Goal: Task Accomplishment & Management: Manage account settings

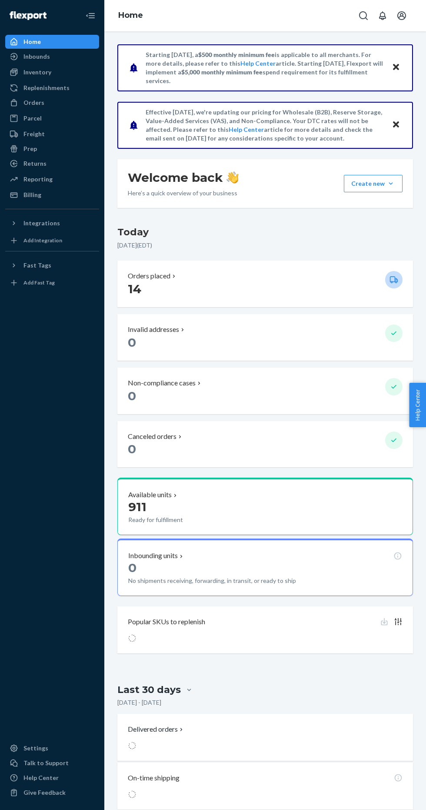
click at [77, 53] on div "Inbounds" at bounding box center [52, 56] width 92 height 12
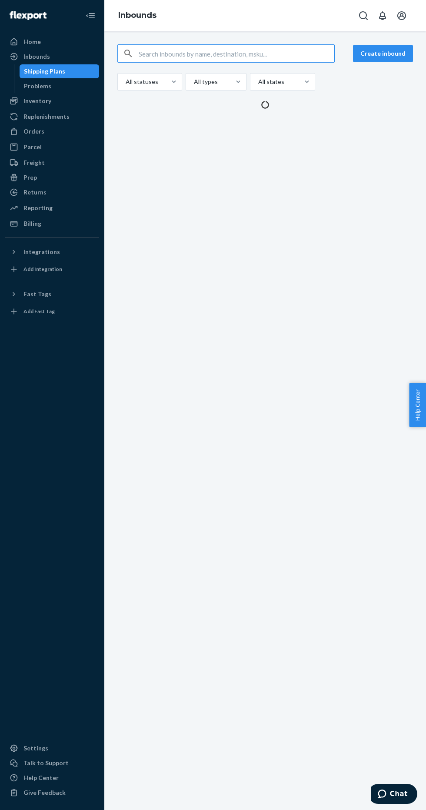
click at [76, 102] on div "Inventory" at bounding box center [52, 101] width 92 height 12
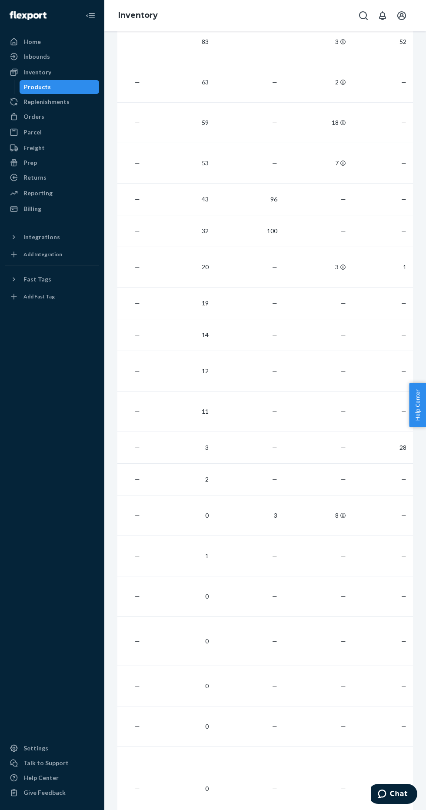
scroll to position [285, 0]
click at [167, 602] on td "0" at bounding box center [178, 609] width 69 height 40
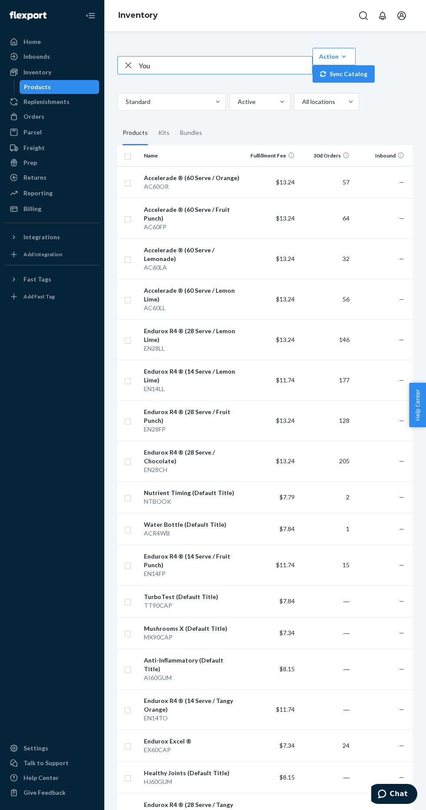
type input "You"
click at [71, 95] on link "Replenishments" at bounding box center [52, 102] width 94 height 14
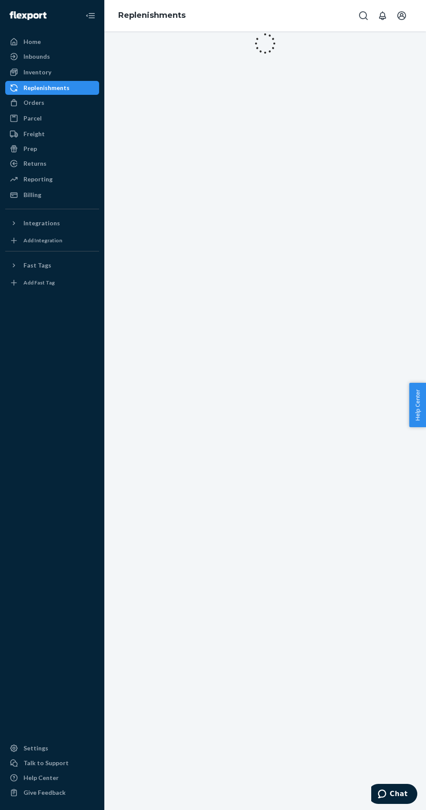
click at [77, 117] on div "Parcel" at bounding box center [52, 118] width 92 height 12
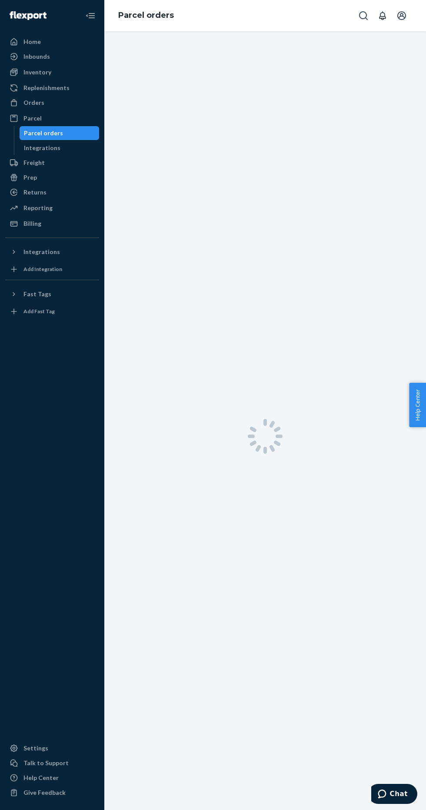
click at [70, 101] on div "Orders" at bounding box center [52, 103] width 92 height 12
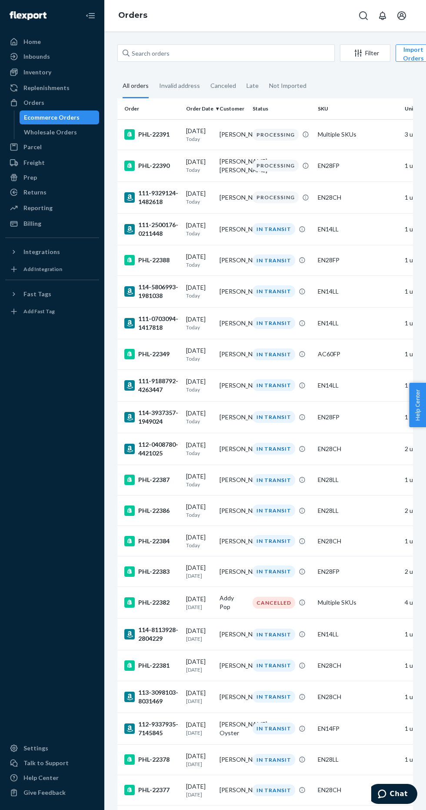
scroll to position [0, 40]
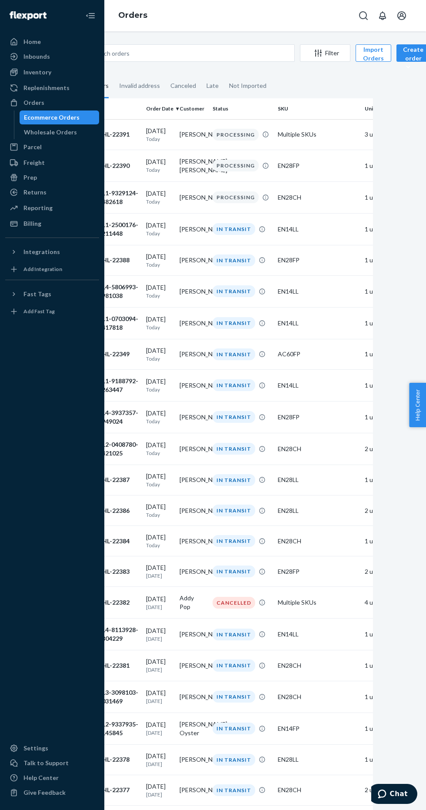
click at [406, 56] on div "Create order" at bounding box center [413, 58] width 20 height 26
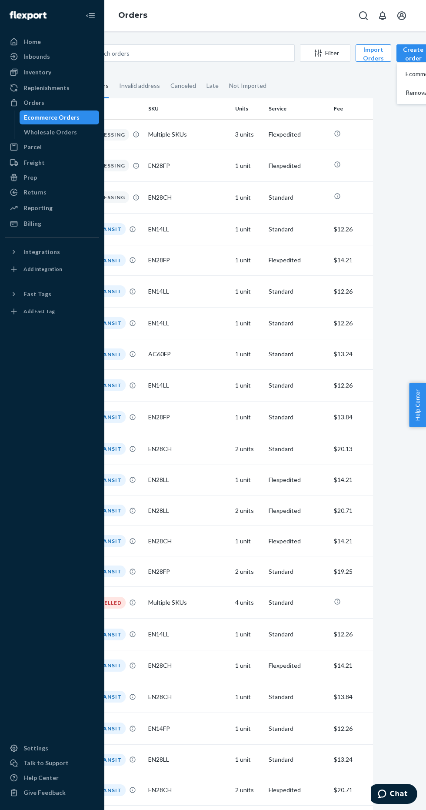
scroll to position [0, 132]
click at [407, 74] on span "Ecommerce order" at bounding box center [433, 74] width 54 height 6
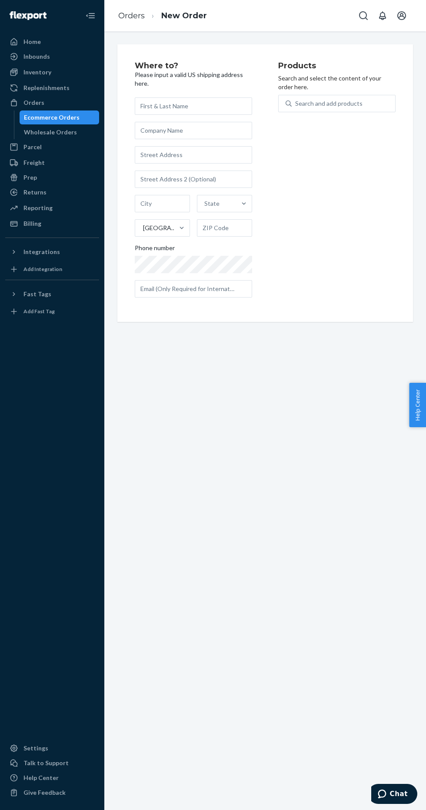
click at [210, 106] on input "text" at bounding box center [193, 105] width 117 height 17
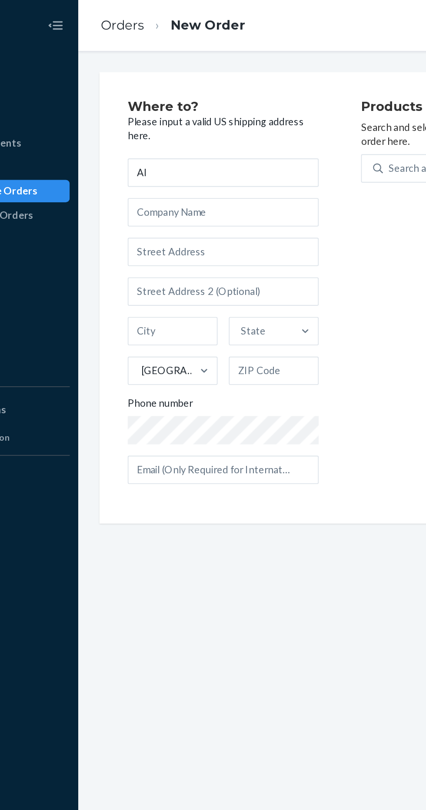
type input "A"
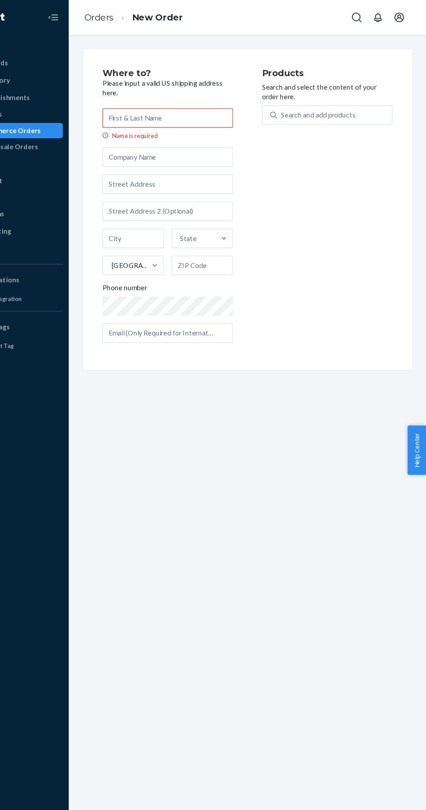
click at [226, 106] on input "Name is required" at bounding box center [193, 105] width 117 height 17
click at [294, 176] on div "Products Search and select the content of your order here. Search and add produ…" at bounding box center [336, 189] width 117 height 254
click at [228, 104] on input "Name is required" at bounding box center [193, 105] width 117 height 17
type input "L"
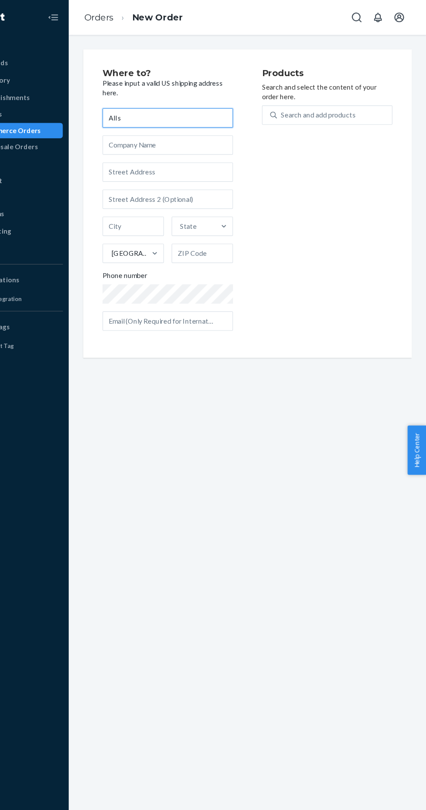
type input "All s"
click at [215, 130] on input "text" at bounding box center [193, 130] width 117 height 17
type input "All star health"
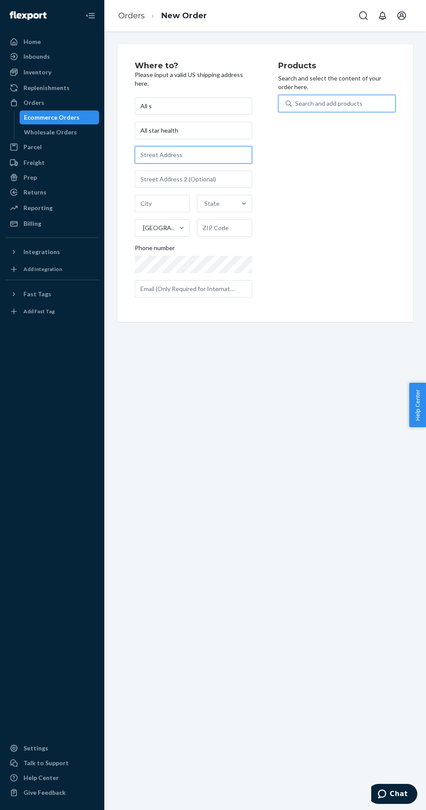
click at [218, 154] on input "text" at bounding box center [193, 154] width 117 height 17
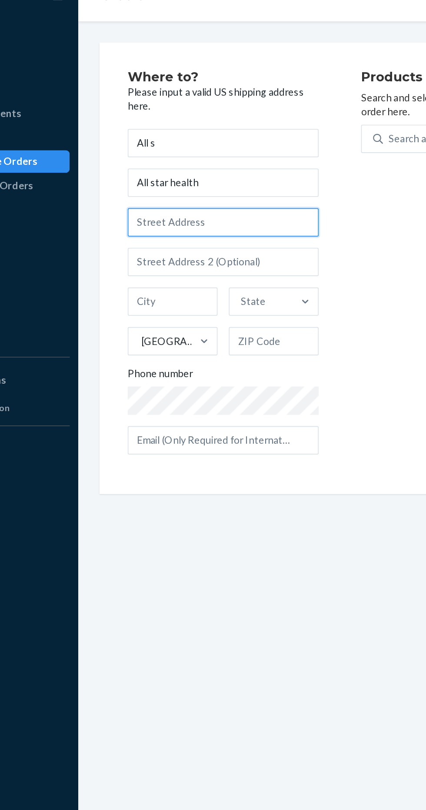
click at [220, 151] on input "text" at bounding box center [193, 154] width 117 height 17
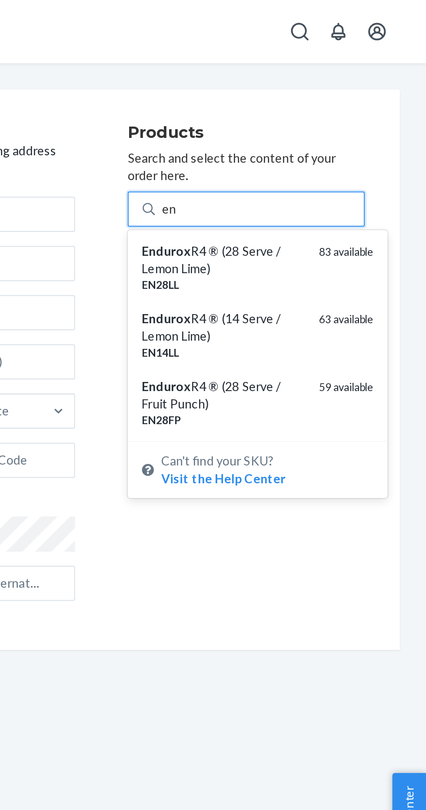
click at [373, 130] on div "83 available" at bounding box center [386, 132] width 27 height 25
type input "en"
click at [303, 108] on input "en" at bounding box center [298, 103] width 7 height 9
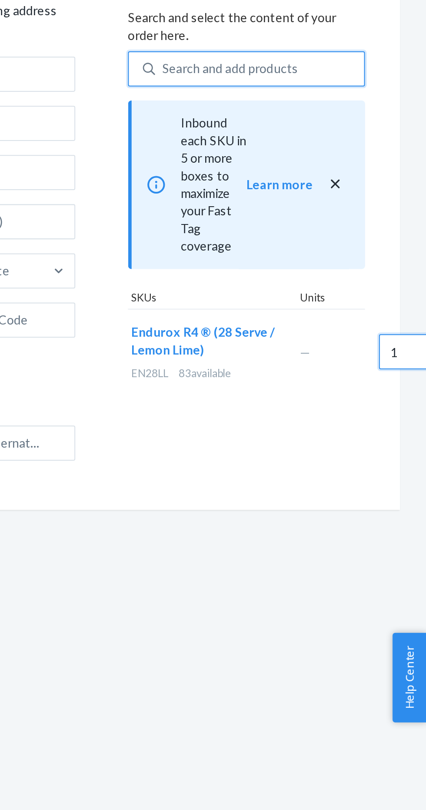
click at [403, 235] on input "1" at bounding box center [422, 243] width 38 height 17
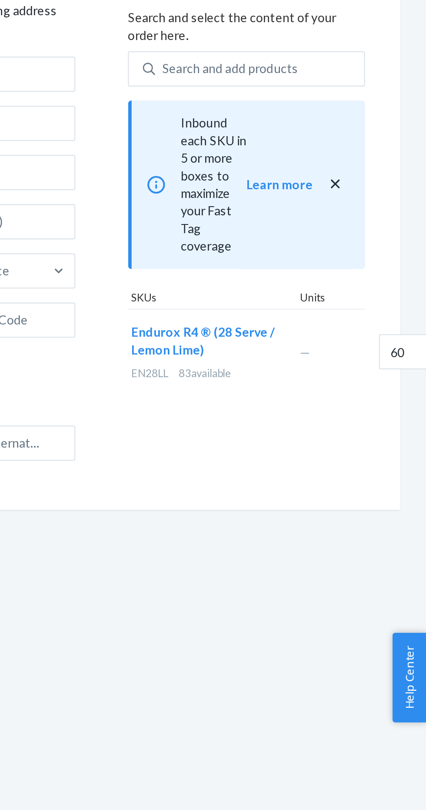
click at [278, 270] on div "Products Search and select the content of your order here. Search and add produ…" at bounding box center [336, 183] width 117 height 243
click at [403, 235] on input "60" at bounding box center [422, 243] width 38 height 17
type input "80"
click at [385, 280] on div "Products Search and select the content of your order here. Search and add produ…" at bounding box center [336, 183] width 117 height 243
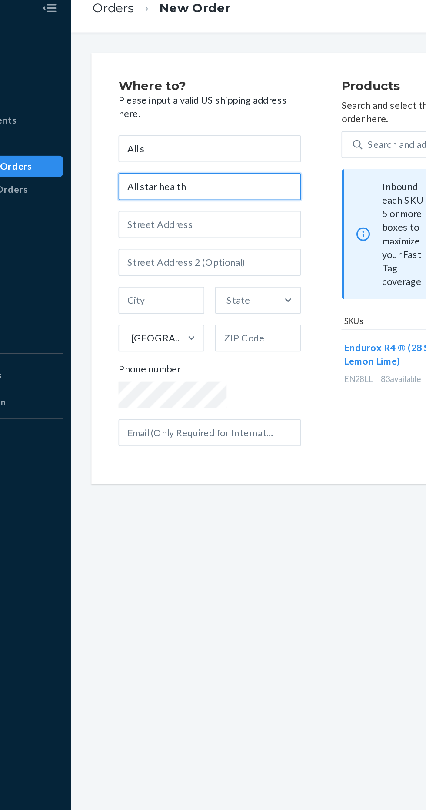
click at [174, 134] on input "All star health" at bounding box center [193, 130] width 117 height 17
click at [186, 130] on input "All star health" at bounding box center [193, 130] width 117 height 17
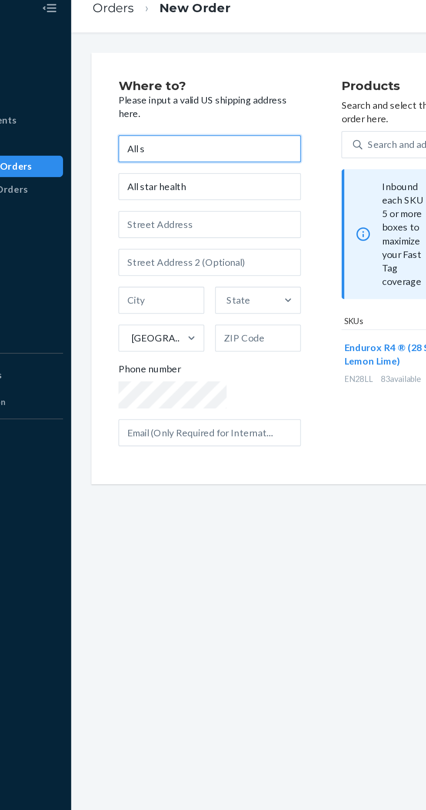
click at [182, 106] on input "All s" at bounding box center [193, 105] width 117 height 17
type input "A"
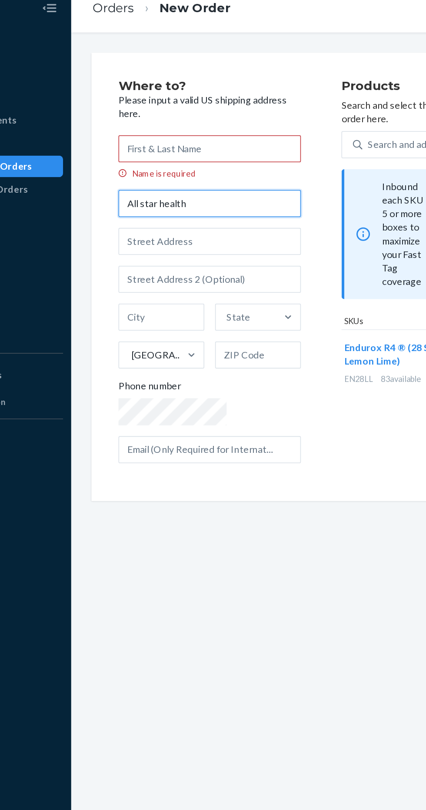
click at [180, 140] on input "All star health" at bounding box center [193, 141] width 117 height 17
click at [180, 104] on input "Name is required" at bounding box center [193, 105] width 117 height 17
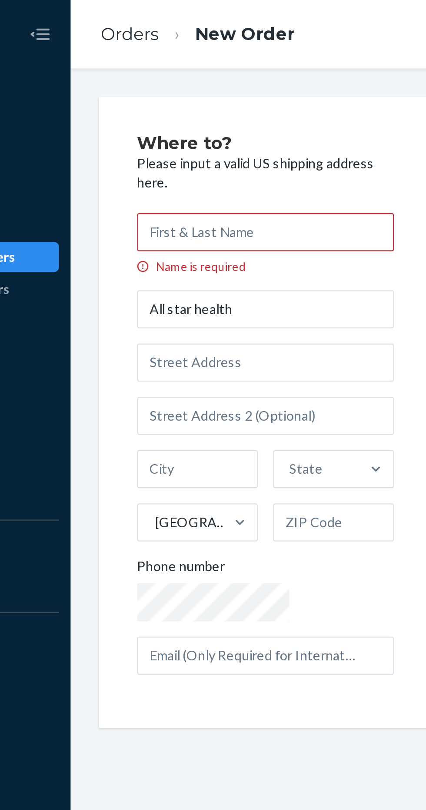
click at [154, 90] on div "Where to? Please input a valid US shipping address here. Name is required All s…" at bounding box center [207, 189] width 144 height 254
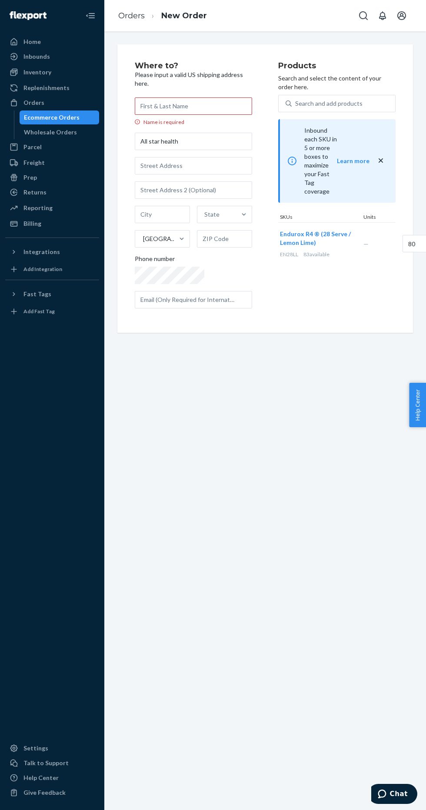
click at [214, 298] on div "Where to? Please input a valid US shipping address here. Name is required All s…" at bounding box center [207, 189] width 144 height 254
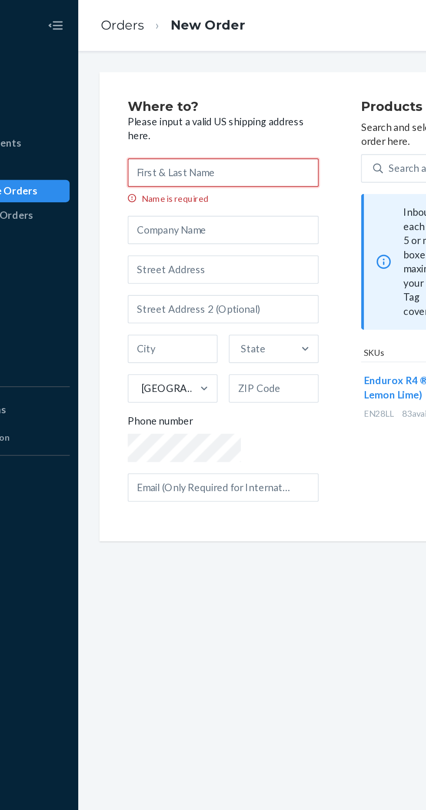
click at [181, 106] on input "Name is required" at bounding box center [193, 105] width 117 height 17
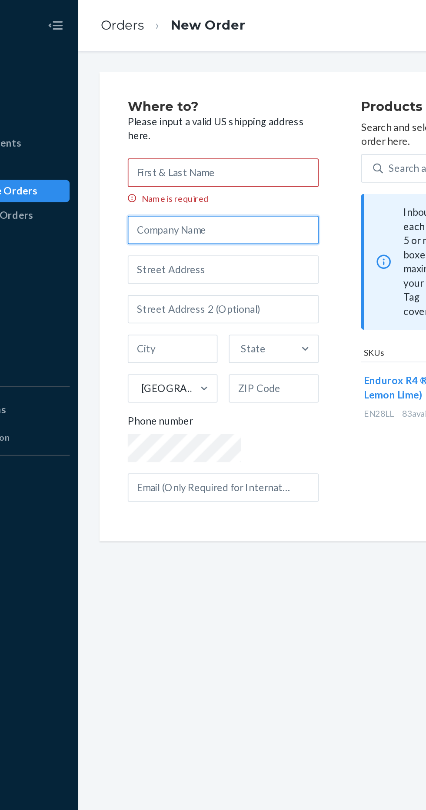
click at [179, 141] on input "text" at bounding box center [193, 141] width 117 height 17
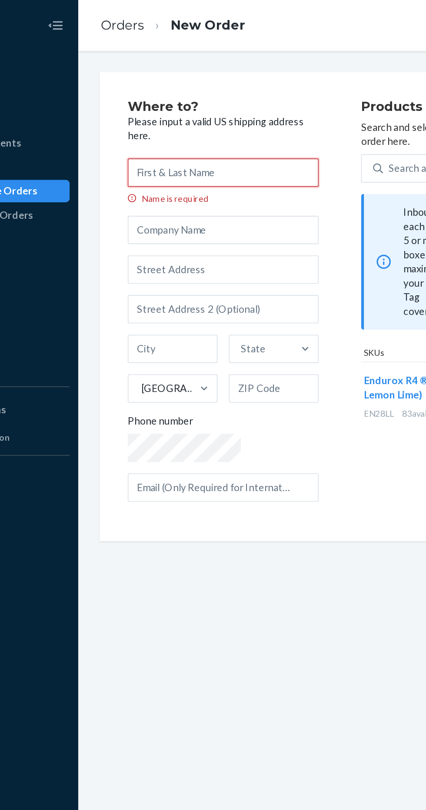
click at [180, 104] on input "Name is required" at bounding box center [193, 105] width 117 height 17
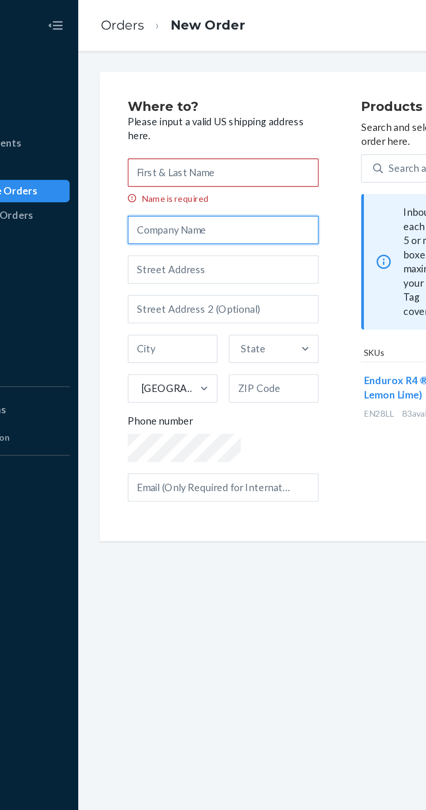
click at [177, 141] on input "text" at bounding box center [193, 141] width 117 height 17
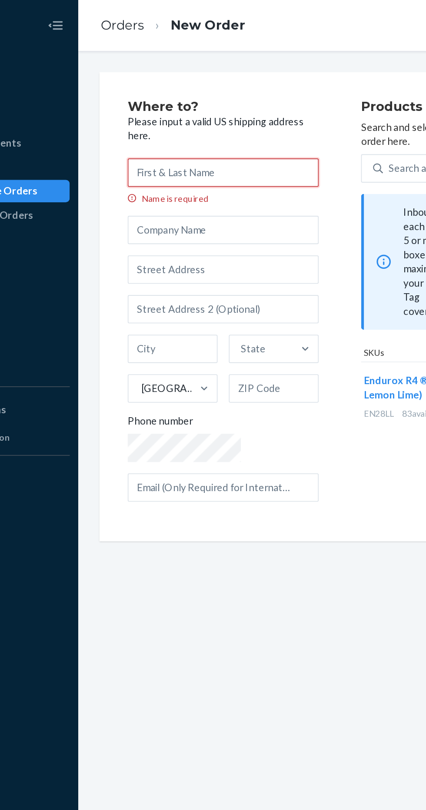
click at [181, 106] on input "Name is required" at bounding box center [193, 105] width 117 height 17
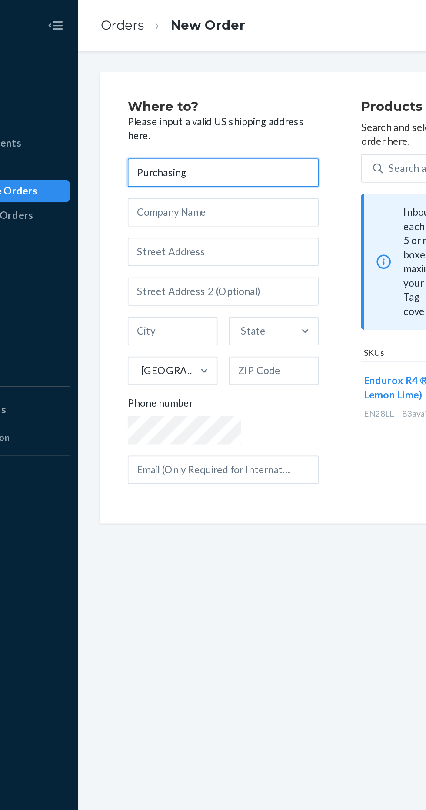
type input "Purchasing"
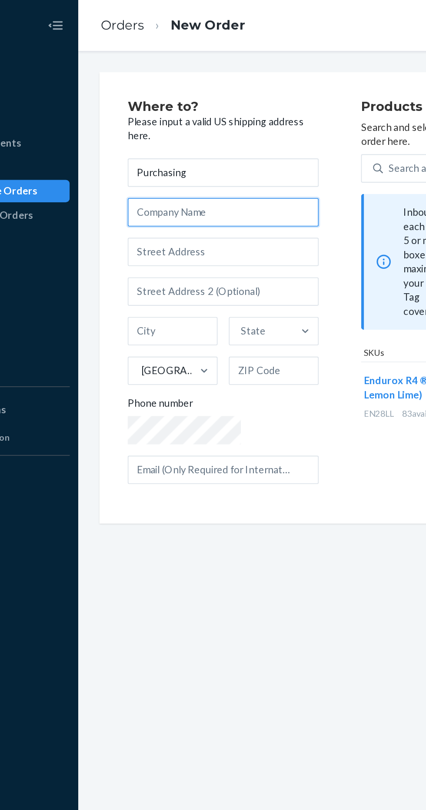
click at [186, 130] on input "text" at bounding box center [193, 130] width 117 height 17
type input "All star health"
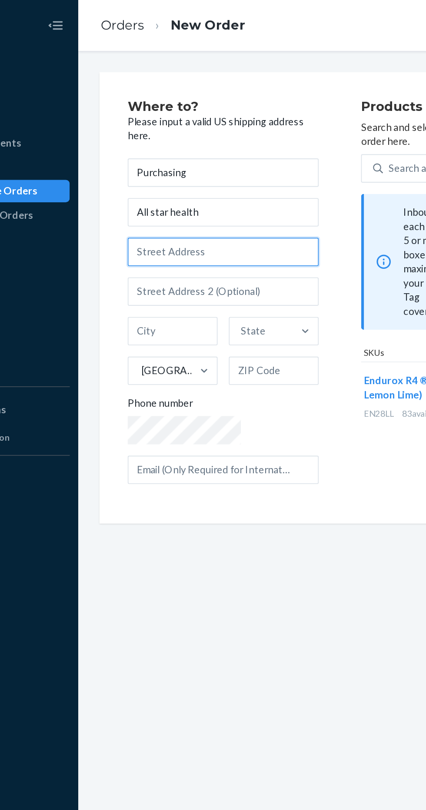
click at [177, 155] on input "text" at bounding box center [193, 154] width 117 height 17
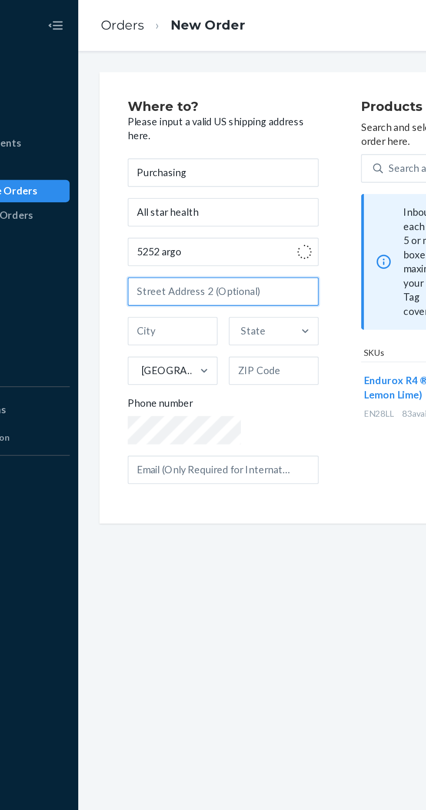
click at [183, 173] on input "text" at bounding box center [193, 179] width 117 height 17
type input "[STREET_ADDRESS]"
type input "[GEOGRAPHIC_DATA]"
type input "92649"
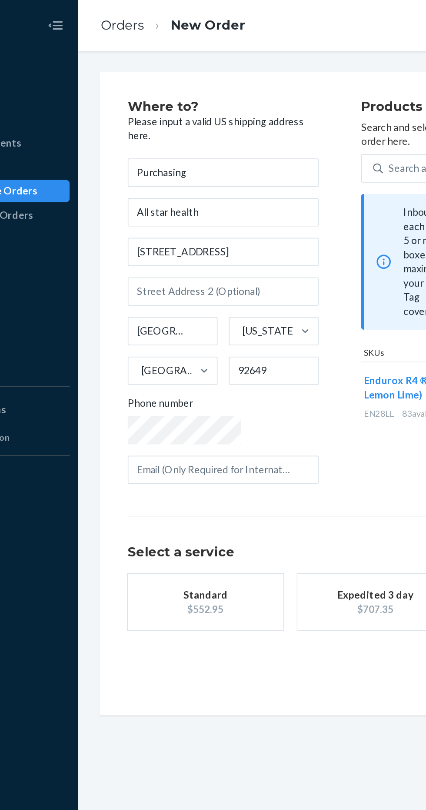
click at [278, 233] on div "Products Search and select the content of your order here. Search and add produ…" at bounding box center [336, 183] width 117 height 243
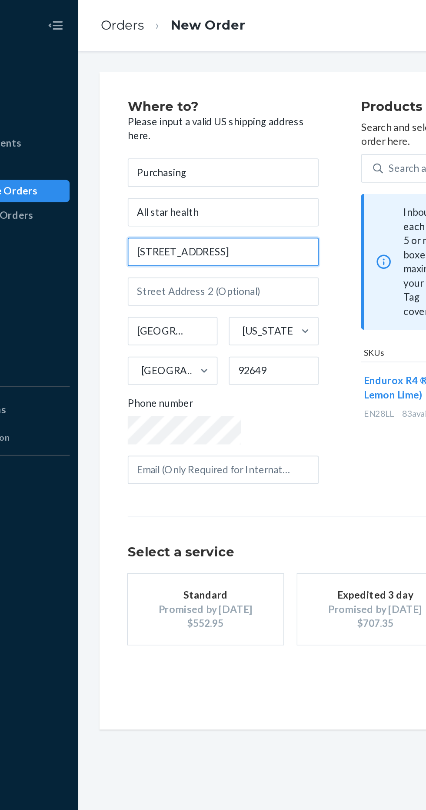
click at [184, 157] on input "[STREET_ADDRESS]" at bounding box center [193, 154] width 117 height 17
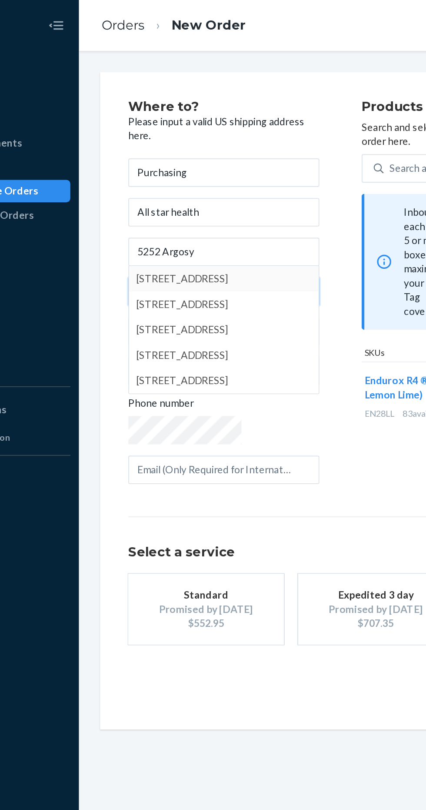
click at [176, 175] on input "text" at bounding box center [193, 179] width 117 height 17
type input "[STREET_ADDRESS]"
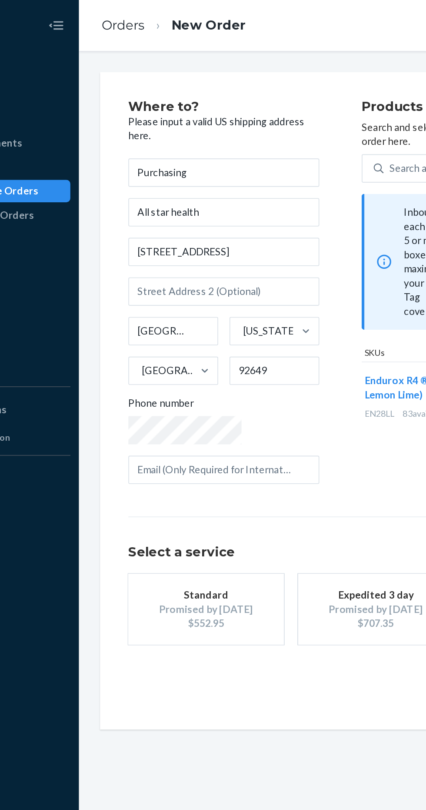
click at [280, 228] on div "Products Search and select the content of your order here. Search and add produ…" at bounding box center [336, 183] width 117 height 243
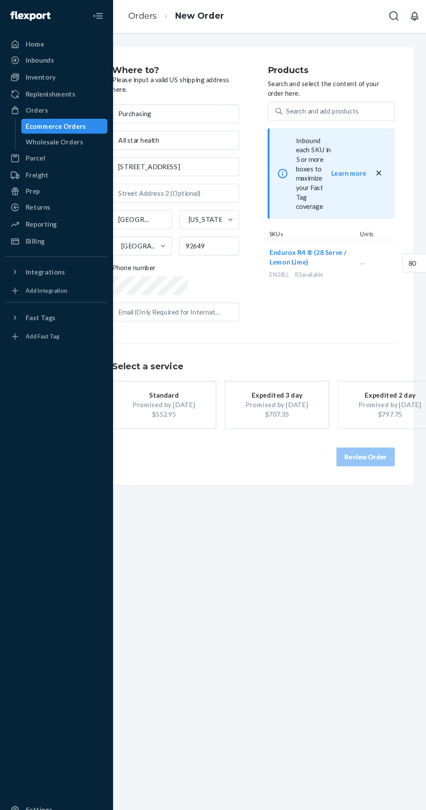
scroll to position [0, 31]
click at [372, 235] on input "80" at bounding box center [391, 243] width 38 height 17
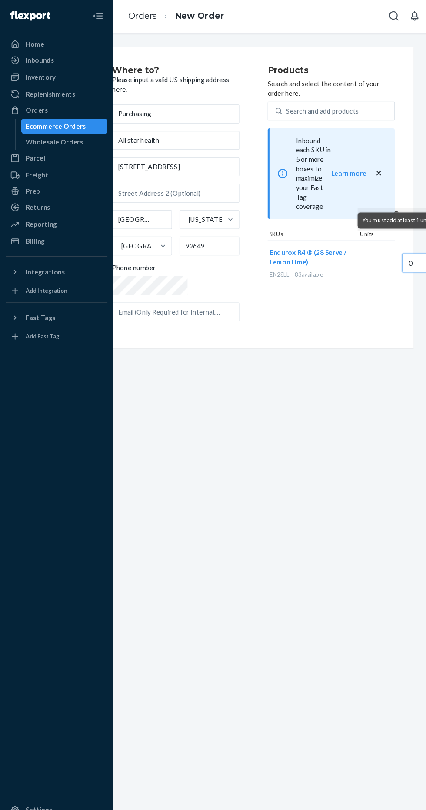
scroll to position [0, 0]
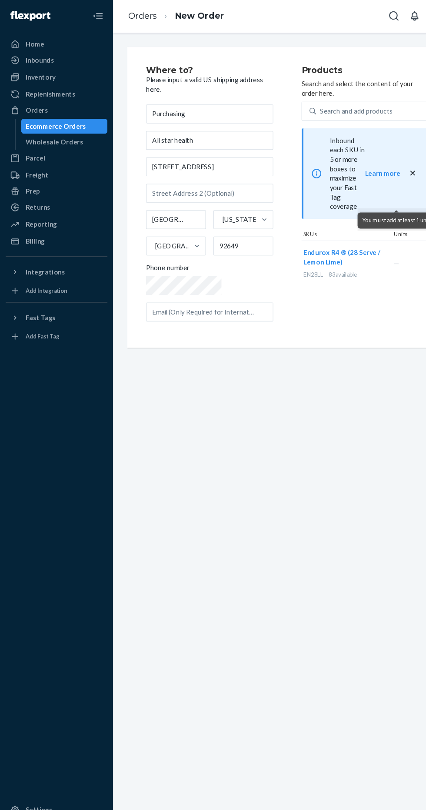
click at [403, 235] on input "0" at bounding box center [422, 243] width 38 height 17
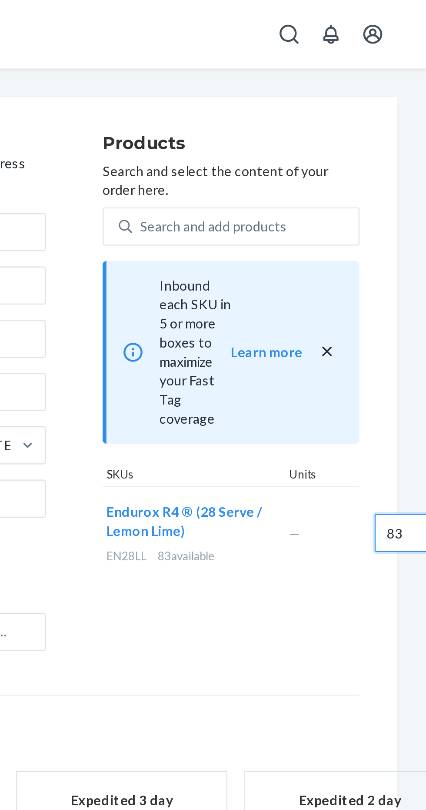
click at [403, 235] on input "83" at bounding box center [422, 243] width 38 height 17
click at [395, 96] on div "Search and add products" at bounding box center [344, 104] width 104 height 16
click at [296, 99] on input "Search and add products" at bounding box center [295, 103] width 1 height 9
type input "24"
click at [386, 222] on div "Endurox R4 ® (28 Serve / Lemon Lime) EN28LL 83 available — 24" at bounding box center [336, 243] width 117 height 43
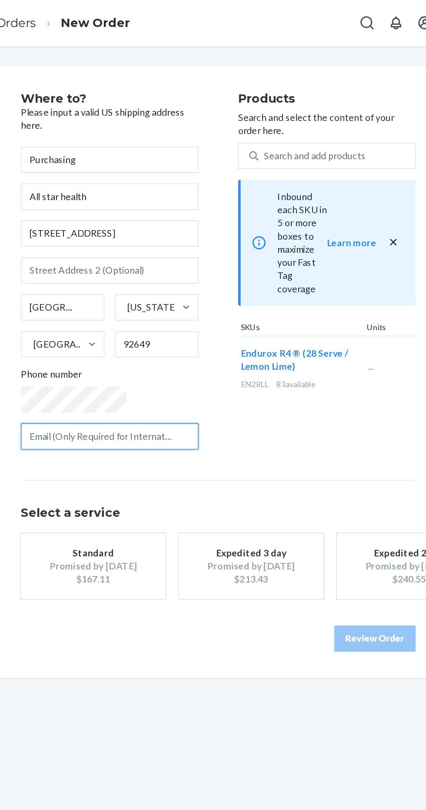
click at [153, 285] on input "text" at bounding box center [193, 288] width 117 height 17
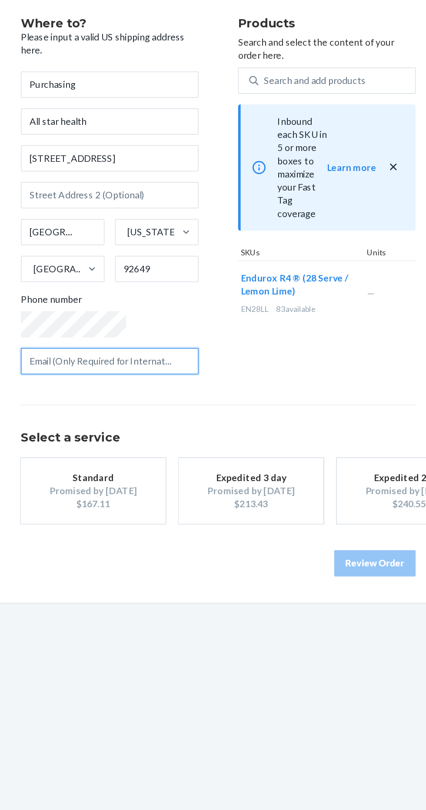
click at [154, 289] on input "text" at bounding box center [193, 288] width 117 height 17
click at [278, 299] on div "Products Search and select the content of your order here. Search and add produ…" at bounding box center [336, 183] width 117 height 243
click at [242, 323] on div "Select a service Standard Promised by [DATE] $167.11 Expedited 3 day Promised b…" at bounding box center [265, 357] width 261 height 79
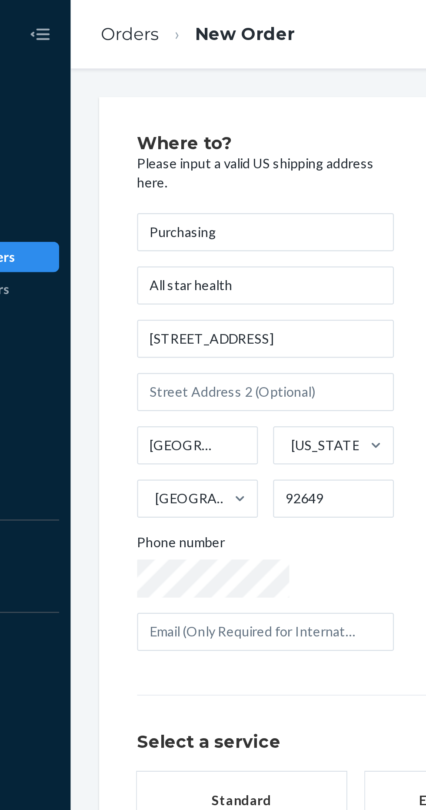
click at [92, 76] on div "Inventory" at bounding box center [52, 72] width 92 height 12
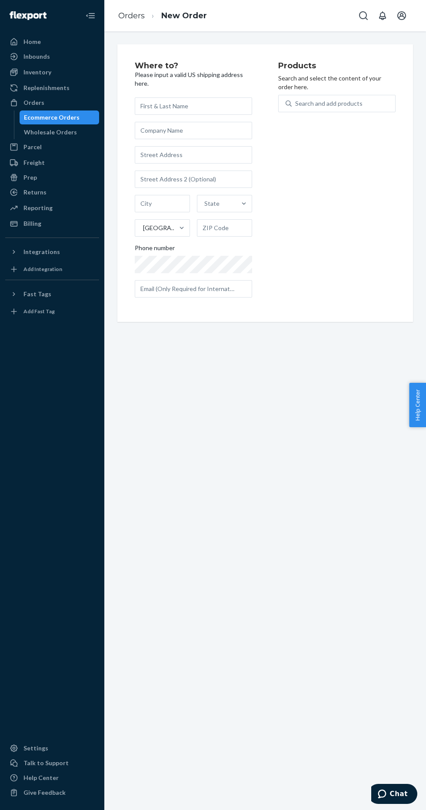
click at [141, 379] on div "Where to? Please input a valid US shipping address here. State United States Ph…" at bounding box center [265, 420] width 322 height 779
click at [231, 106] on input "text" at bounding box center [193, 105] width 117 height 17
type input "Purchasing"
click at [213, 154] on input "text" at bounding box center [193, 154] width 117 height 17
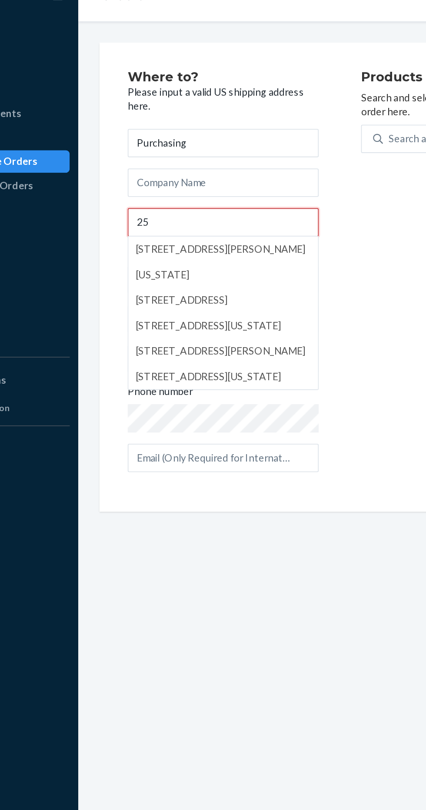
type input "2"
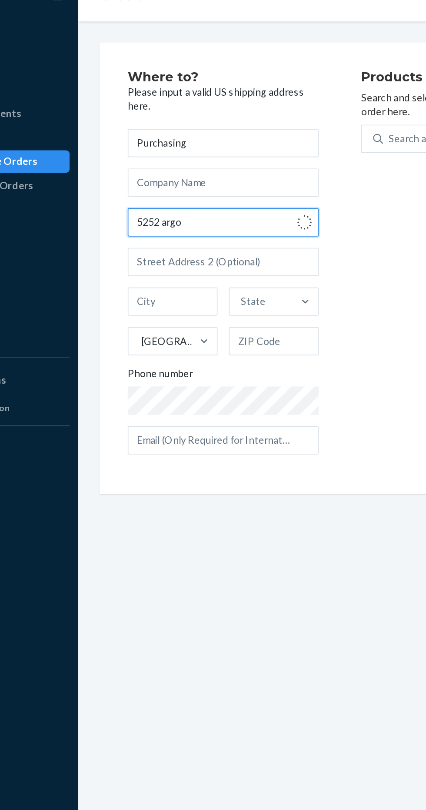
type input "[STREET_ADDRESS]"
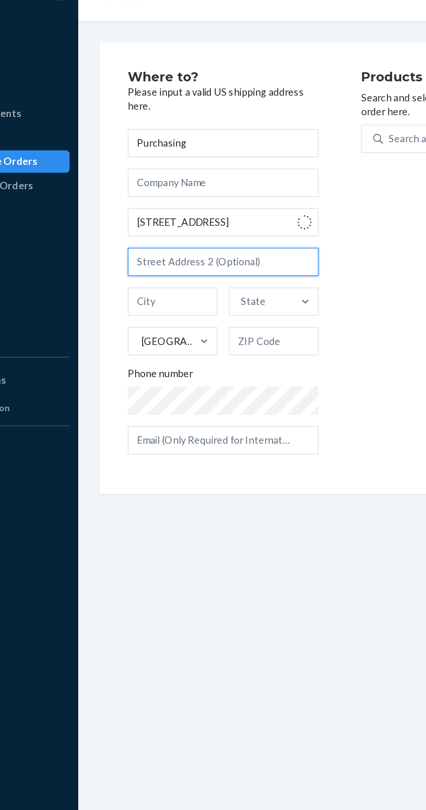
click at [231, 175] on input "text" at bounding box center [193, 179] width 117 height 17
type input "[GEOGRAPHIC_DATA]"
type input "92649"
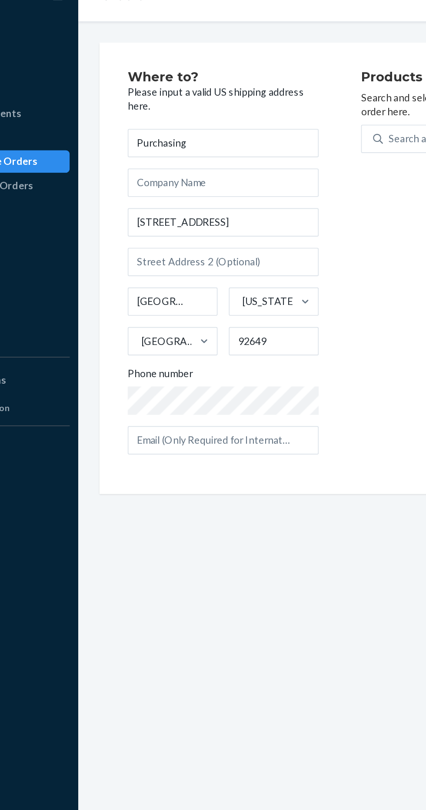
click at [294, 235] on div "Products Search and select the content of your order here. Search and add produ…" at bounding box center [336, 183] width 117 height 243
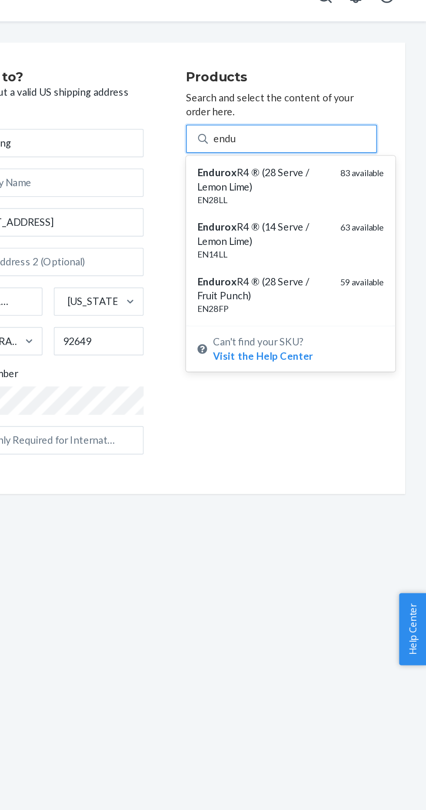
click at [373, 133] on div "83 available" at bounding box center [386, 132] width 27 height 25
type input "endu"
click at [310, 108] on input "endu" at bounding box center [302, 103] width 14 height 9
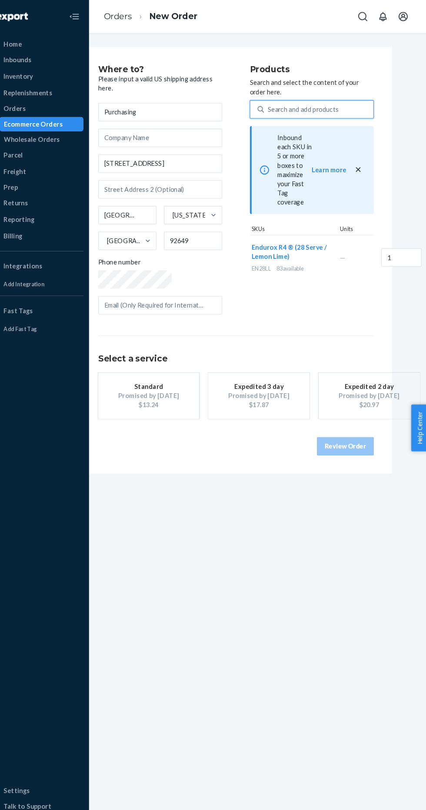
scroll to position [0, 30]
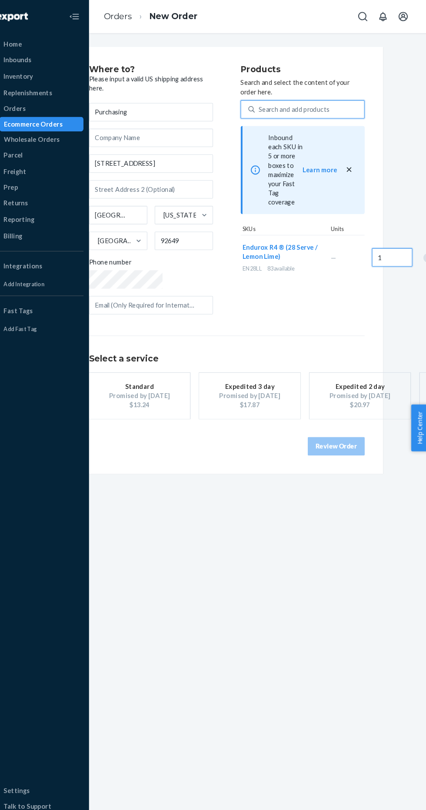
click at [372, 235] on input "1" at bounding box center [391, 243] width 38 height 17
click at [351, 281] on div "Products Search and select the content of your order here. Search and add produ…" at bounding box center [306, 183] width 117 height 243
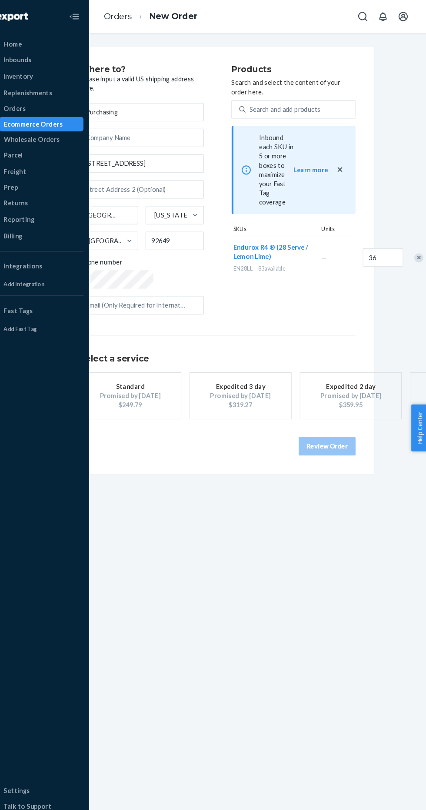
scroll to position [0, 43]
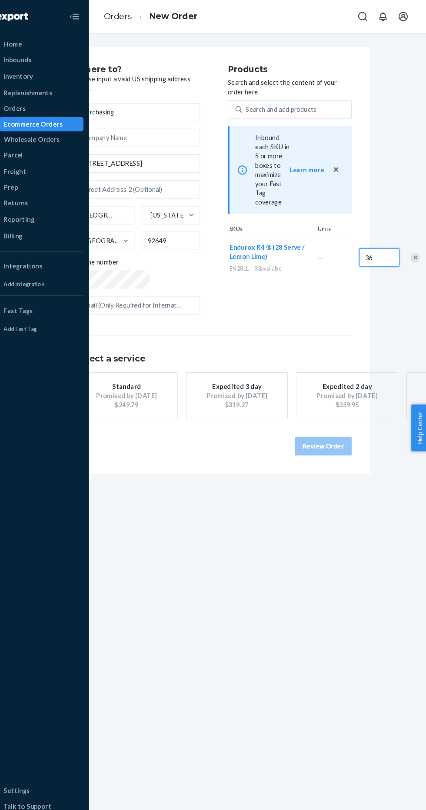
click at [360, 235] on input "36" at bounding box center [379, 243] width 38 height 17
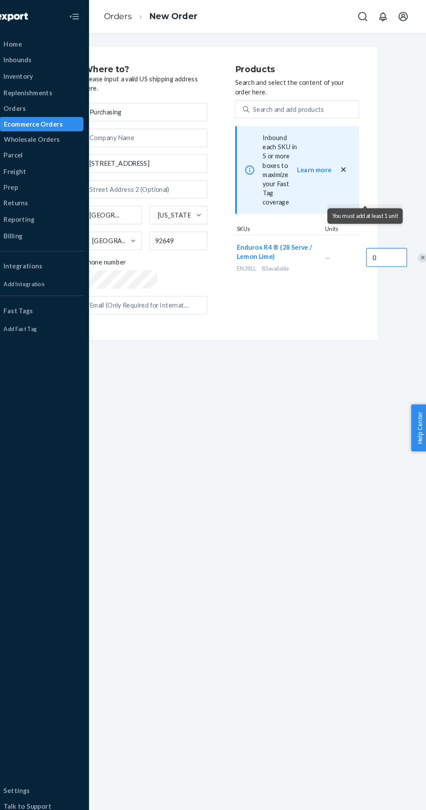
scroll to position [0, 0]
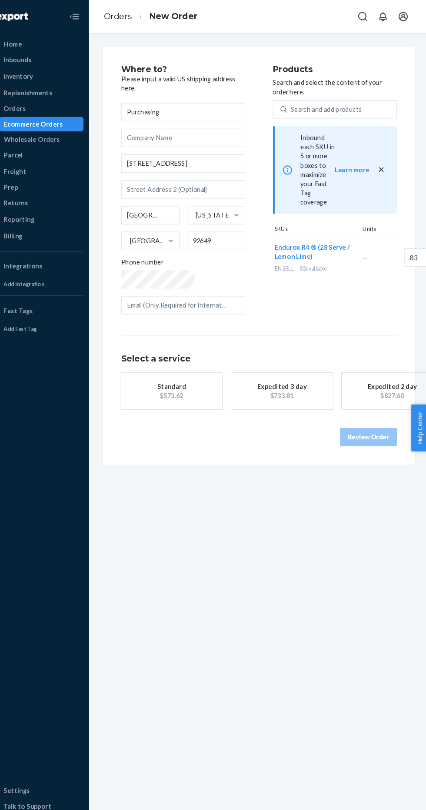
click at [382, 277] on div "Products Search and select the content of your order here. Search and add produ…" at bounding box center [336, 183] width 117 height 243
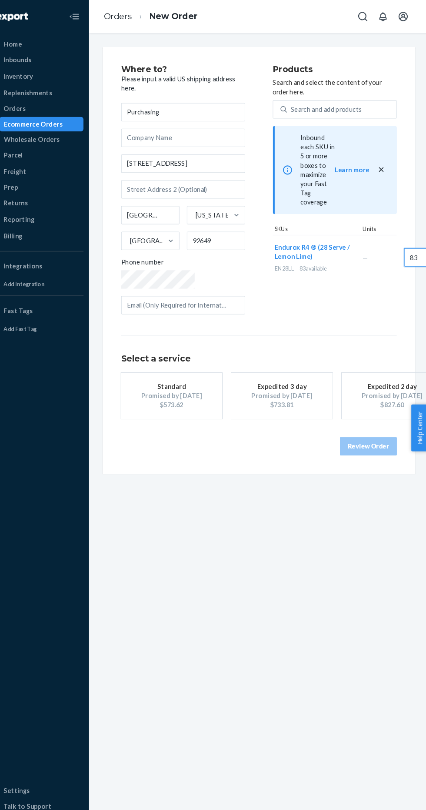
click at [403, 235] on input "83" at bounding box center [422, 243] width 38 height 17
type input "72"
click at [364, 294] on div "Products Search and select the content of your order here. Search and add produ…" at bounding box center [336, 183] width 117 height 243
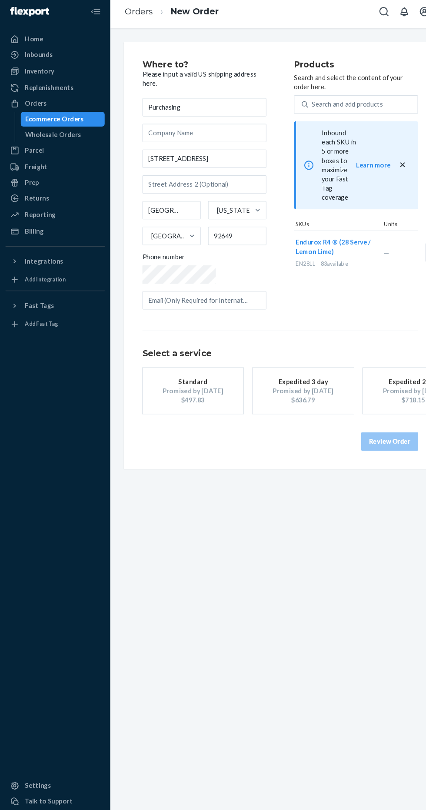
click at [62, 117] on div "Ecommerce Orders" at bounding box center [52, 117] width 56 height 9
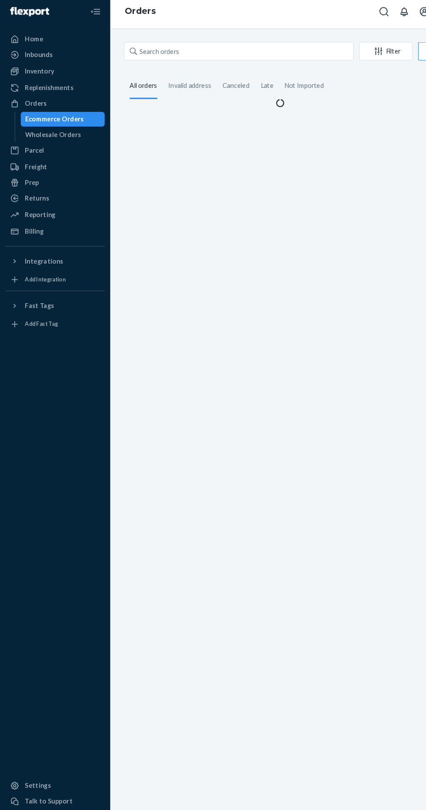
click at [75, 104] on div "Orders" at bounding box center [52, 103] width 92 height 12
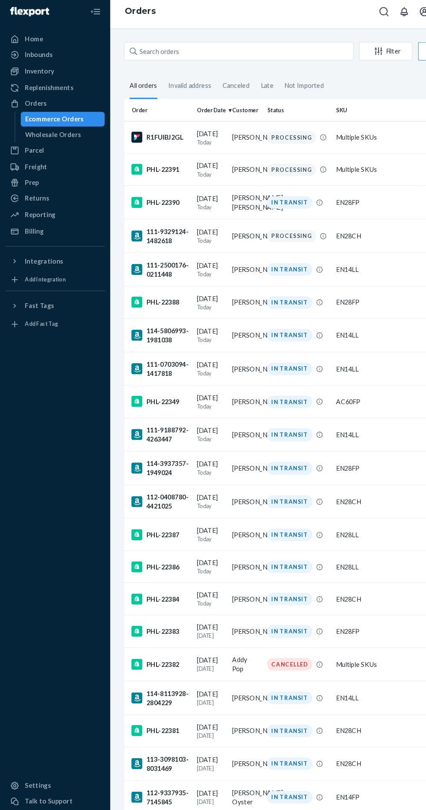
click at [363, 134] on td "Multiple SKUs" at bounding box center [358, 134] width 87 height 30
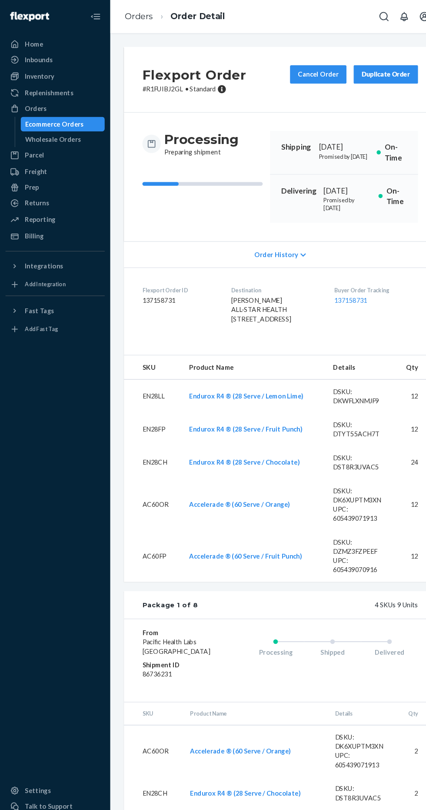
click at [47, 121] on div "Ecommerce Orders" at bounding box center [52, 117] width 56 height 9
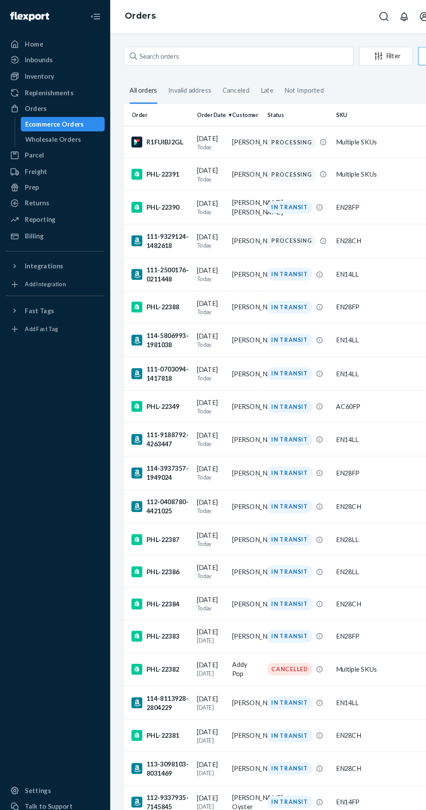
click at [71, 115] on div "Ecommerce Orders" at bounding box center [52, 117] width 56 height 9
click at [157, 134] on div "R1FUIBJ2GL" at bounding box center [151, 134] width 55 height 10
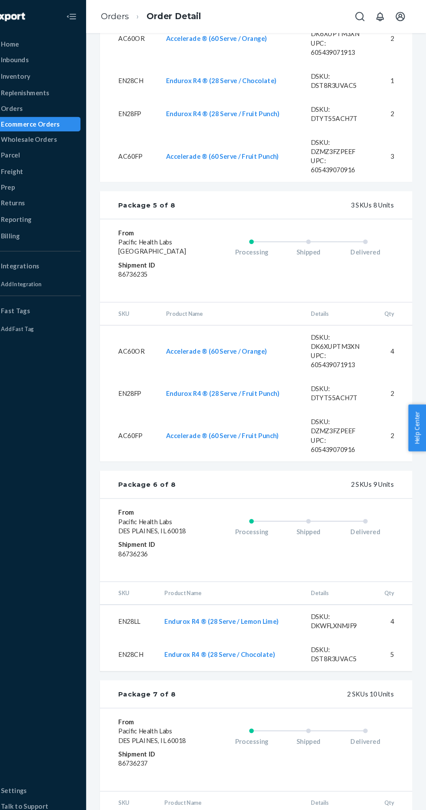
scroll to position [1571, 0]
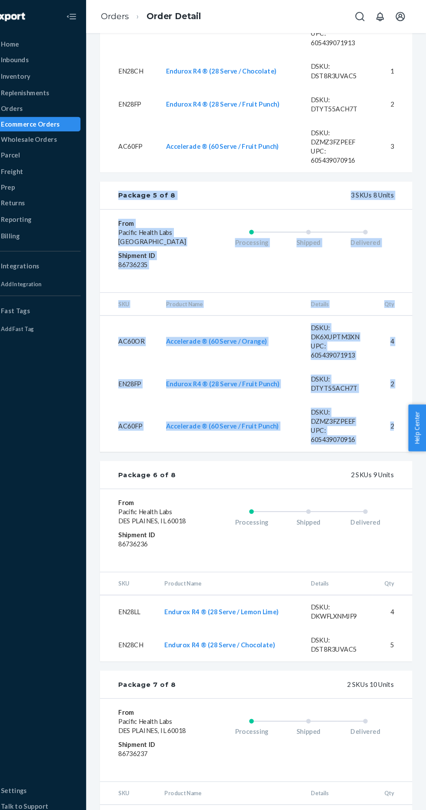
click at [303, 245] on div "Shipped" at bounding box center [315, 228] width 54 height 35
click at [316, 268] on div "Processing Shipped Delivered" at bounding box center [298, 237] width 196 height 61
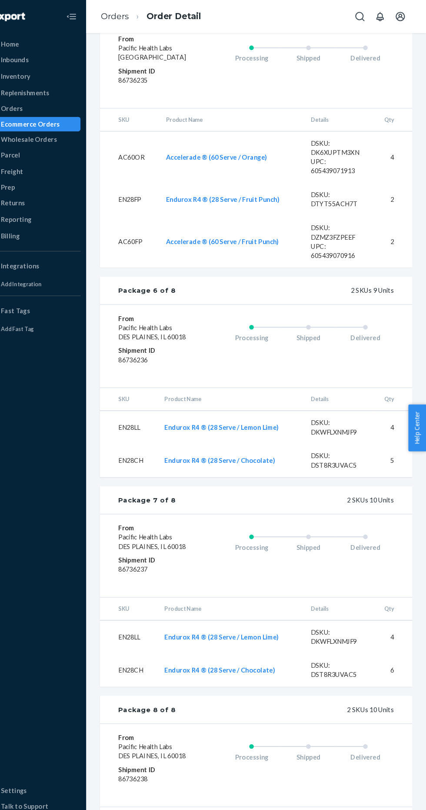
scroll to position [1803, 0]
